Goal: Information Seeking & Learning: Find specific fact

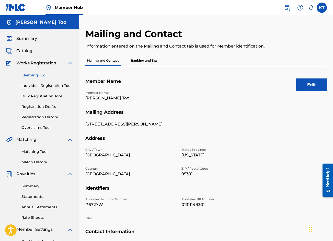
click at [40, 74] on link "Claiming Tool" at bounding box center [47, 75] width 52 height 5
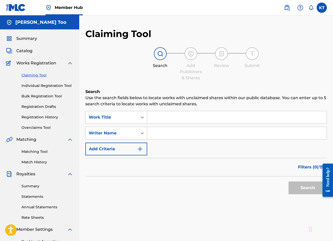
click at [165, 119] on input "Search Form" at bounding box center [237, 117] width 180 height 12
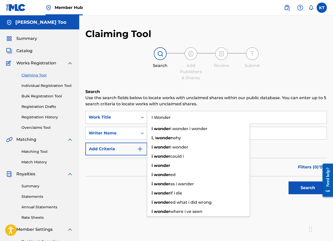
type input "I Wonder"
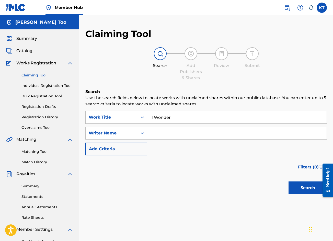
click at [164, 134] on input "Search Form" at bounding box center [237, 133] width 180 height 12
click at [305, 186] on button "Search" at bounding box center [308, 188] width 38 height 13
click at [194, 133] on input "[PERSON_NAME]" at bounding box center [237, 133] width 180 height 12
click at [289, 182] on button "Search" at bounding box center [308, 188] width 38 height 13
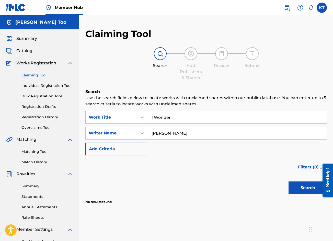
click at [177, 132] on input "[PERSON_NAME]" at bounding box center [237, 133] width 180 height 12
type input "[PERSON_NAME] Too"
click at [289, 182] on button "Search" at bounding box center [308, 188] width 38 height 13
click at [172, 122] on input "I Wonder" at bounding box center [237, 117] width 180 height 12
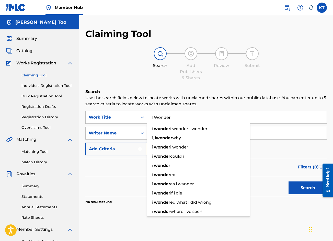
click at [289, 182] on button "Search" at bounding box center [308, 188] width 38 height 13
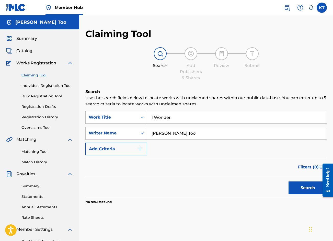
click at [32, 49] on div "Catalog" at bounding box center [39, 51] width 67 height 6
click at [28, 50] on span "Catalog" at bounding box center [24, 51] width 16 height 6
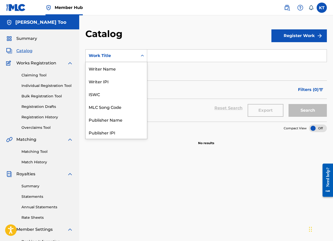
click at [144, 56] on icon "Search Form" at bounding box center [142, 55] width 5 height 5
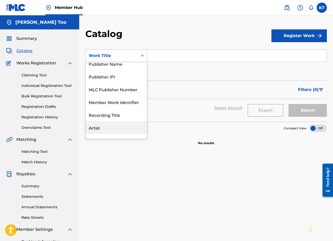
scroll to position [77, 0]
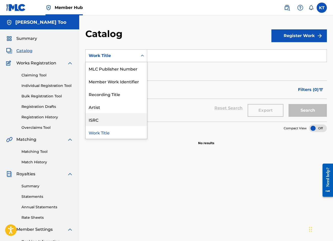
click at [106, 118] on div "ISRC" at bounding box center [116, 119] width 61 height 13
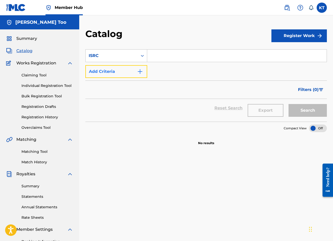
click at [141, 73] on img "Search Form" at bounding box center [140, 72] width 6 height 6
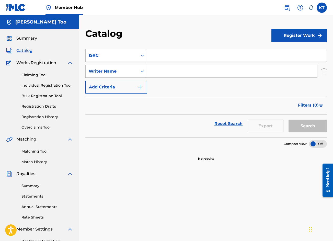
scroll to position [0, 0]
click at [184, 55] on input "Search Form" at bounding box center [237, 56] width 180 height 12
paste input "SE6SA2537662"
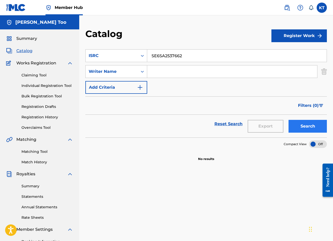
type input "SE6SA2537662"
click at [300, 122] on button "Search" at bounding box center [308, 126] width 38 height 13
click at [165, 70] on input "Search Form" at bounding box center [232, 72] width 170 height 12
type input "[PERSON_NAME] Too"
click at [298, 128] on button "Search" at bounding box center [308, 126] width 38 height 13
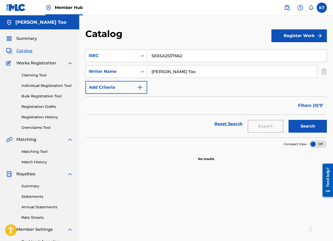
click at [172, 53] on input "SE6SA2537662" at bounding box center [237, 56] width 180 height 12
